Goal: Obtain resource: Obtain resource

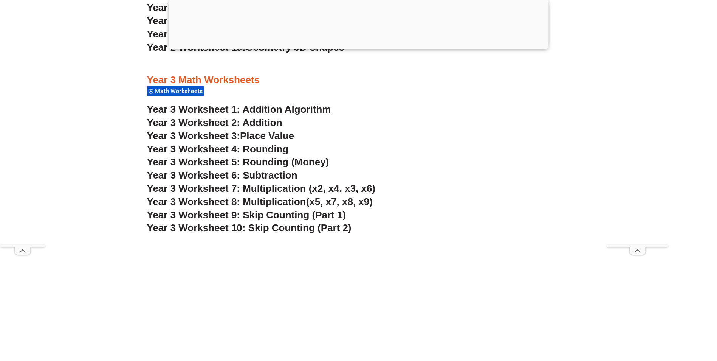
scroll to position [1147, 0]
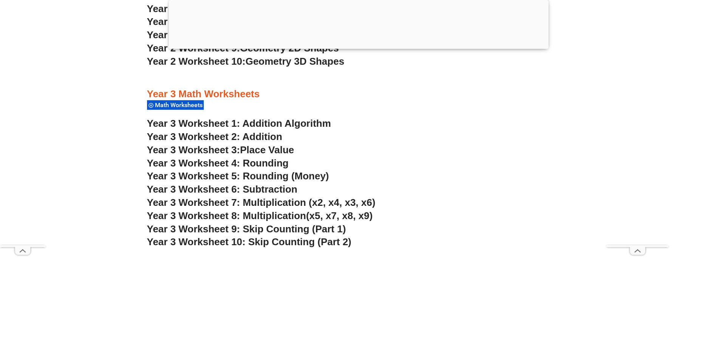
click at [231, 142] on link "Year 3 Worksheet 2: Addition" at bounding box center [214, 136] width 135 height 11
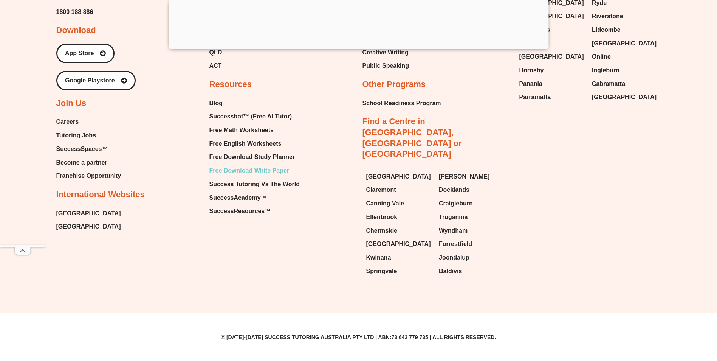
scroll to position [5860, 0]
click at [243, 149] on span "Free English Worksheets" at bounding box center [245, 143] width 72 height 11
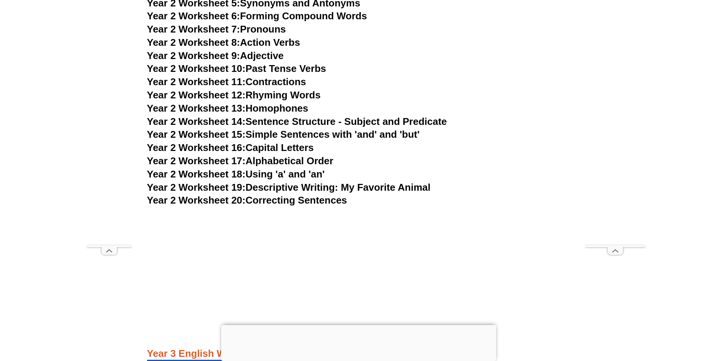
scroll to position [2253, 0]
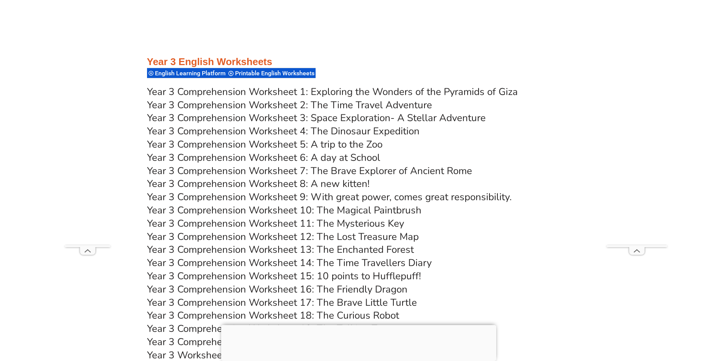
scroll to position [2517, 0]
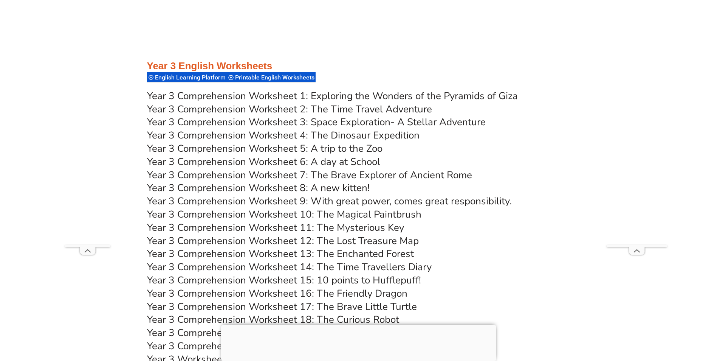
click at [374, 102] on link "Year 3 Comprehension Worksheet 1: Exploring the Wonders of the Pyramids of Giza" at bounding box center [332, 95] width 371 height 13
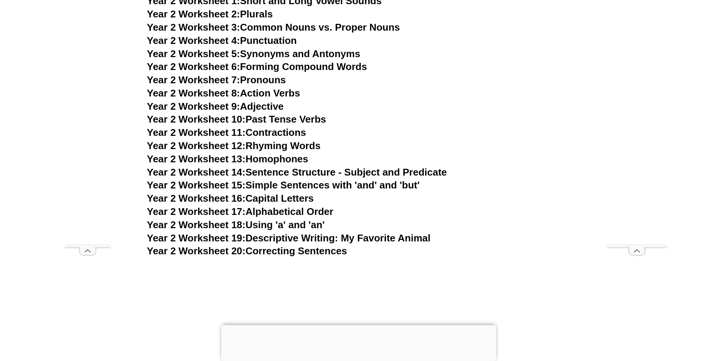
scroll to position [2177, 0]
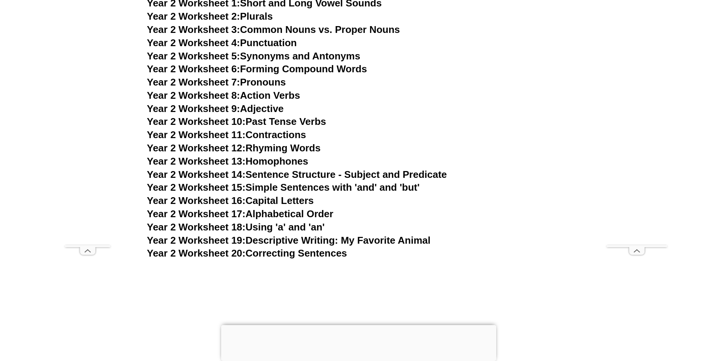
click at [265, 114] on link "Year 2 Worksheet 9: Adjective" at bounding box center [215, 108] width 137 height 11
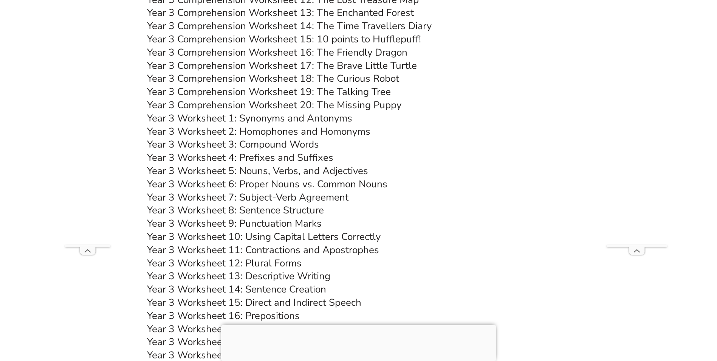
scroll to position [2858, 0]
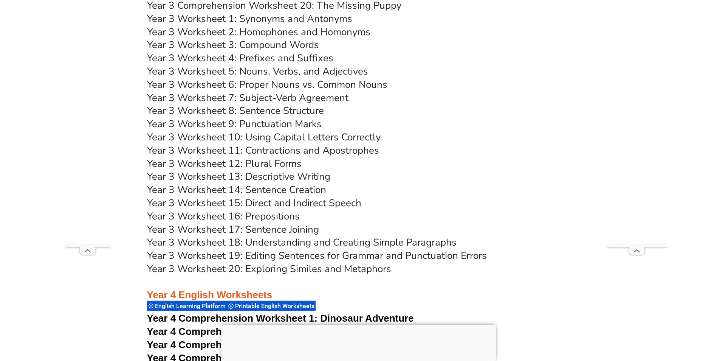
click at [270, 25] on link "Year 3 Worksheet 1: Synonyms and Antonyms" at bounding box center [249, 18] width 205 height 13
click at [265, 51] on link "Year 3 Worksheet 3: Compound Words" at bounding box center [233, 44] width 172 height 13
click at [268, 65] on link "Year 3 Worksheet 4: Prefixes and Suffixes" at bounding box center [240, 57] width 186 height 13
click at [307, 78] on link "Year 3 Worksheet 5: Nouns, Verbs, and Adjectives" at bounding box center [257, 71] width 221 height 13
click at [304, 130] on link "Year 3 Worksheet 9: Punctuation Marks" at bounding box center [234, 123] width 175 height 13
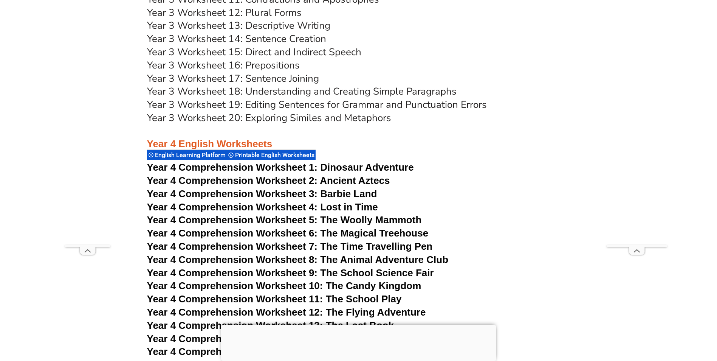
scroll to position [3009, 0]
click at [304, 98] on link "Year 3 Worksheet 18: Understanding and Creating Simple Paragraphs" at bounding box center [302, 90] width 310 height 13
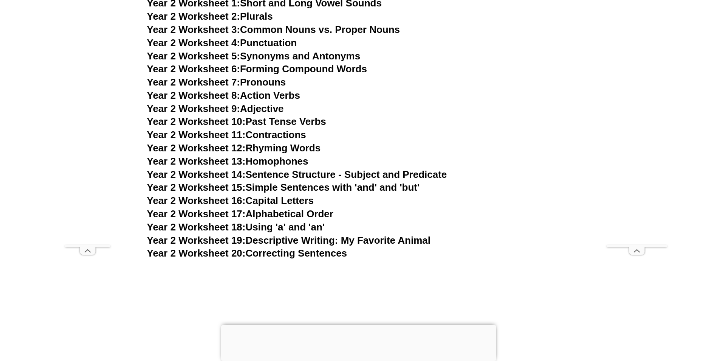
scroll to position [2026, 0]
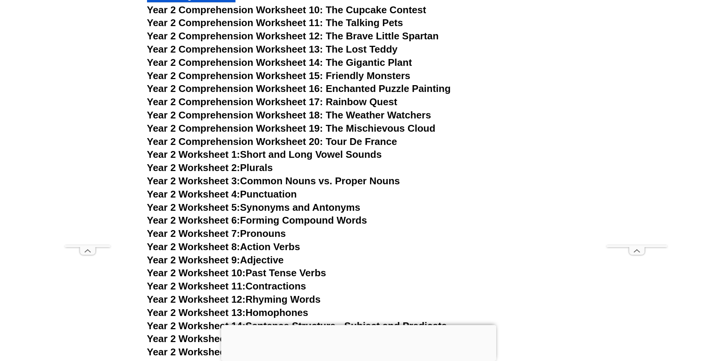
click at [200, 15] on span "Year 2 Comprehension Worksheet 10: The Cupcake Contest" at bounding box center [286, 9] width 279 height 11
click at [321, 147] on span "Year 2 Comprehension Worksheet 20: Tour De France" at bounding box center [272, 141] width 250 height 11
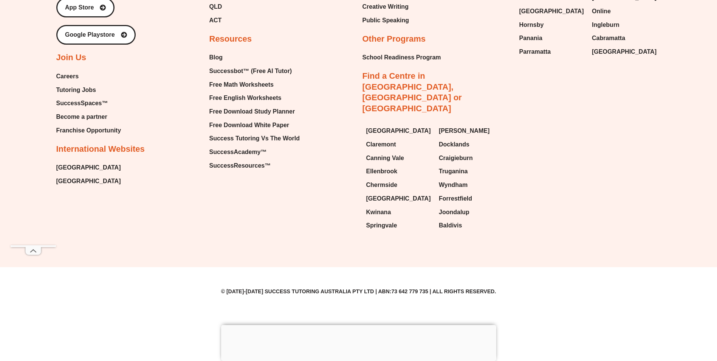
scroll to position [8540, 0]
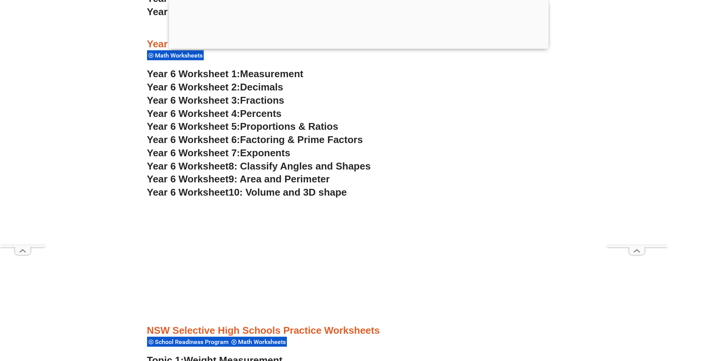
scroll to position [1840, 0]
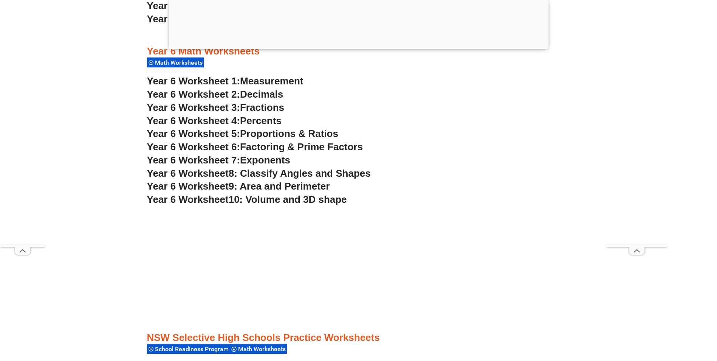
click at [268, 100] on span "Decimals" at bounding box center [261, 93] width 43 height 11
click at [262, 113] on span "Fractions" at bounding box center [262, 107] width 44 height 11
click at [275, 126] on span "Percents" at bounding box center [261, 120] width 42 height 11
